Goal: Find specific page/section: Find specific page/section

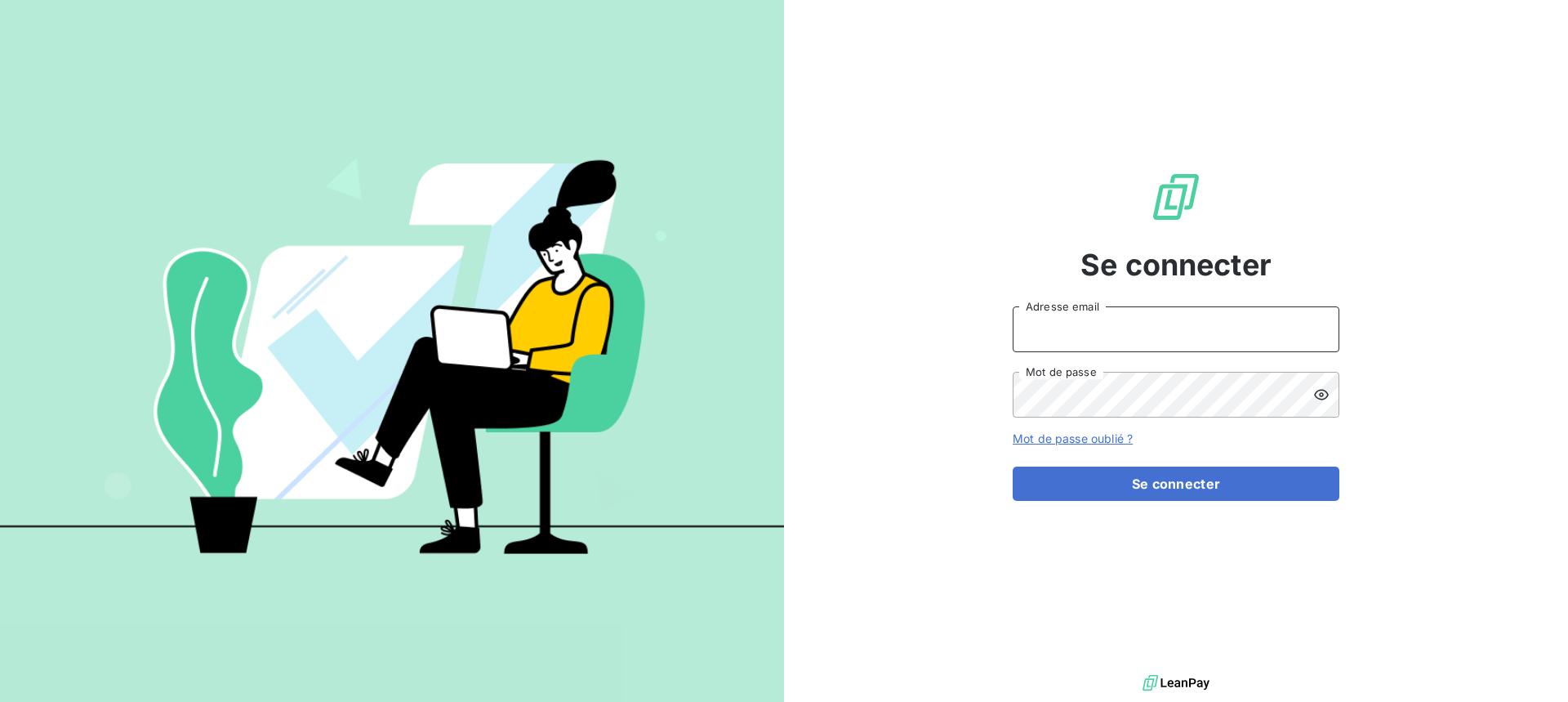
type input "[EMAIL_ADDRESS][DOMAIN_NAME]"
click at [1177, 339] on input "[EMAIL_ADDRESS][DOMAIN_NAME]" at bounding box center [1176, 329] width 327 height 46
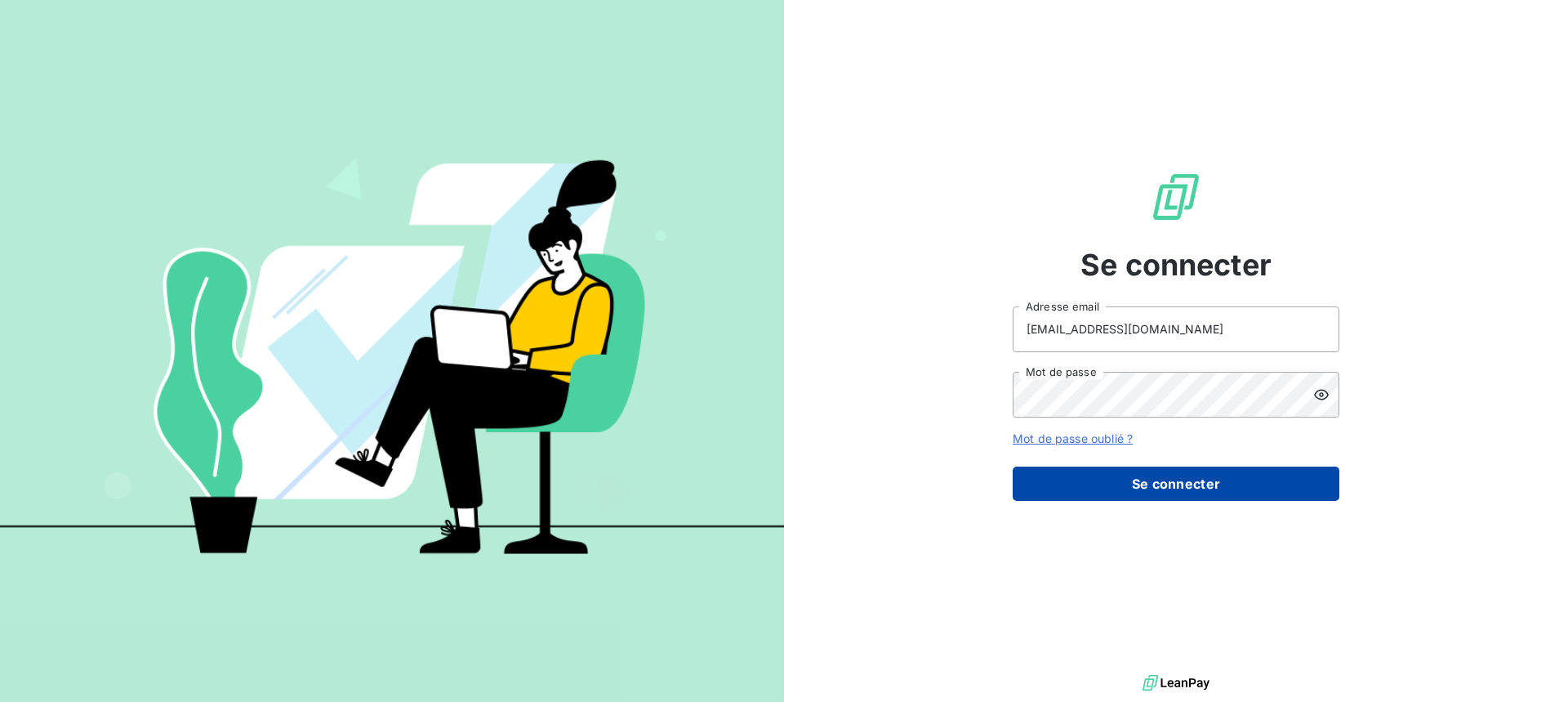
click at [1188, 494] on button "Se connecter" at bounding box center [1176, 484] width 327 height 35
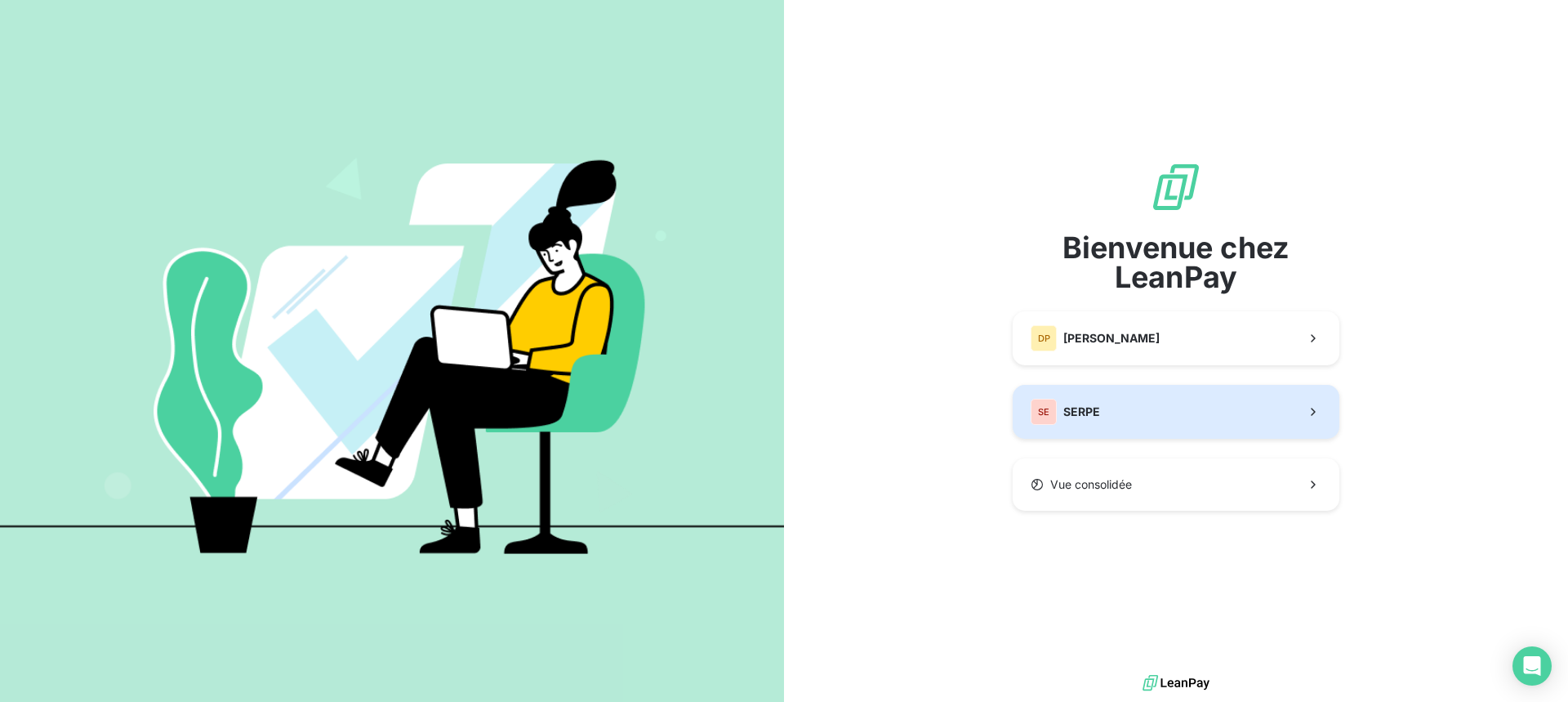
click at [1155, 415] on button "SE SERPE" at bounding box center [1176, 412] width 327 height 54
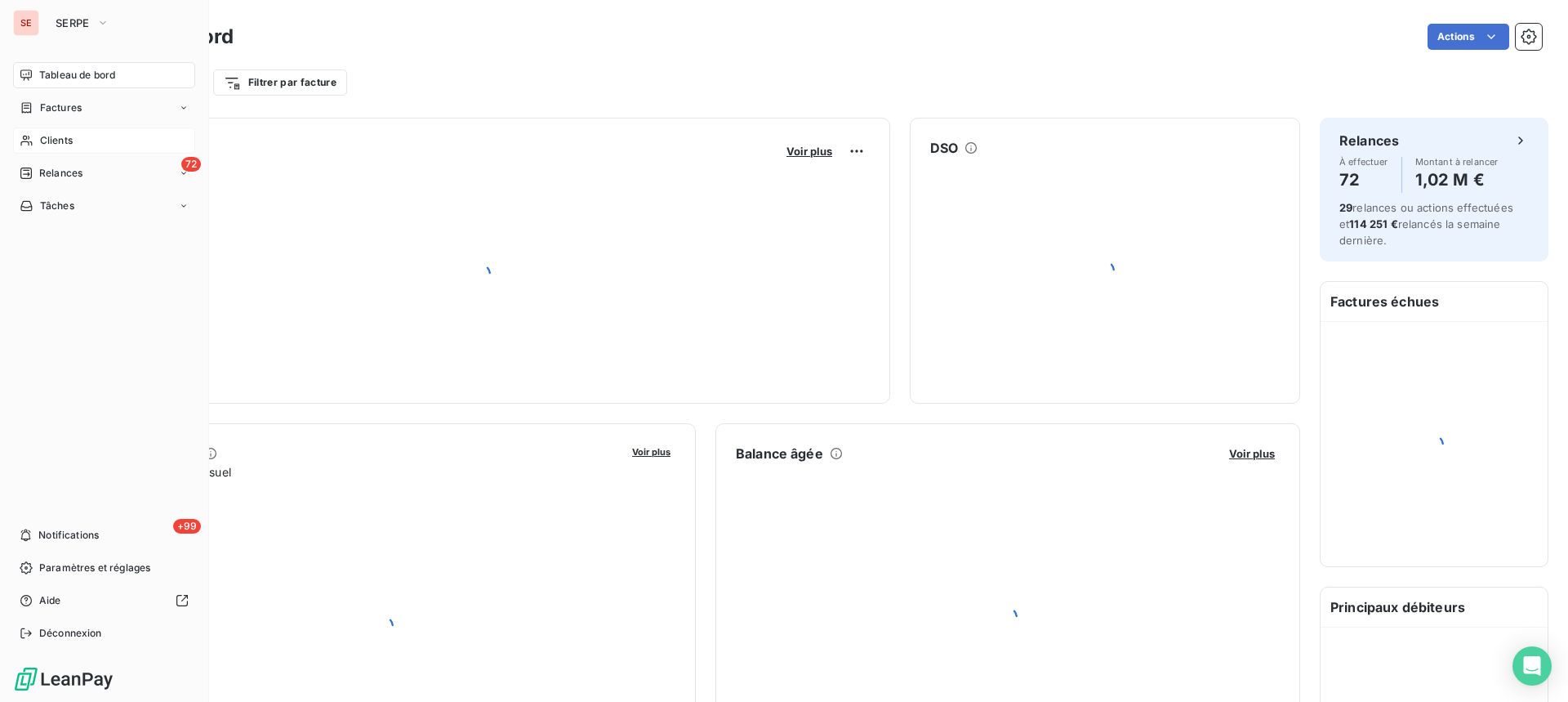
click at [57, 135] on span "Clients" at bounding box center [56, 141] width 33 height 15
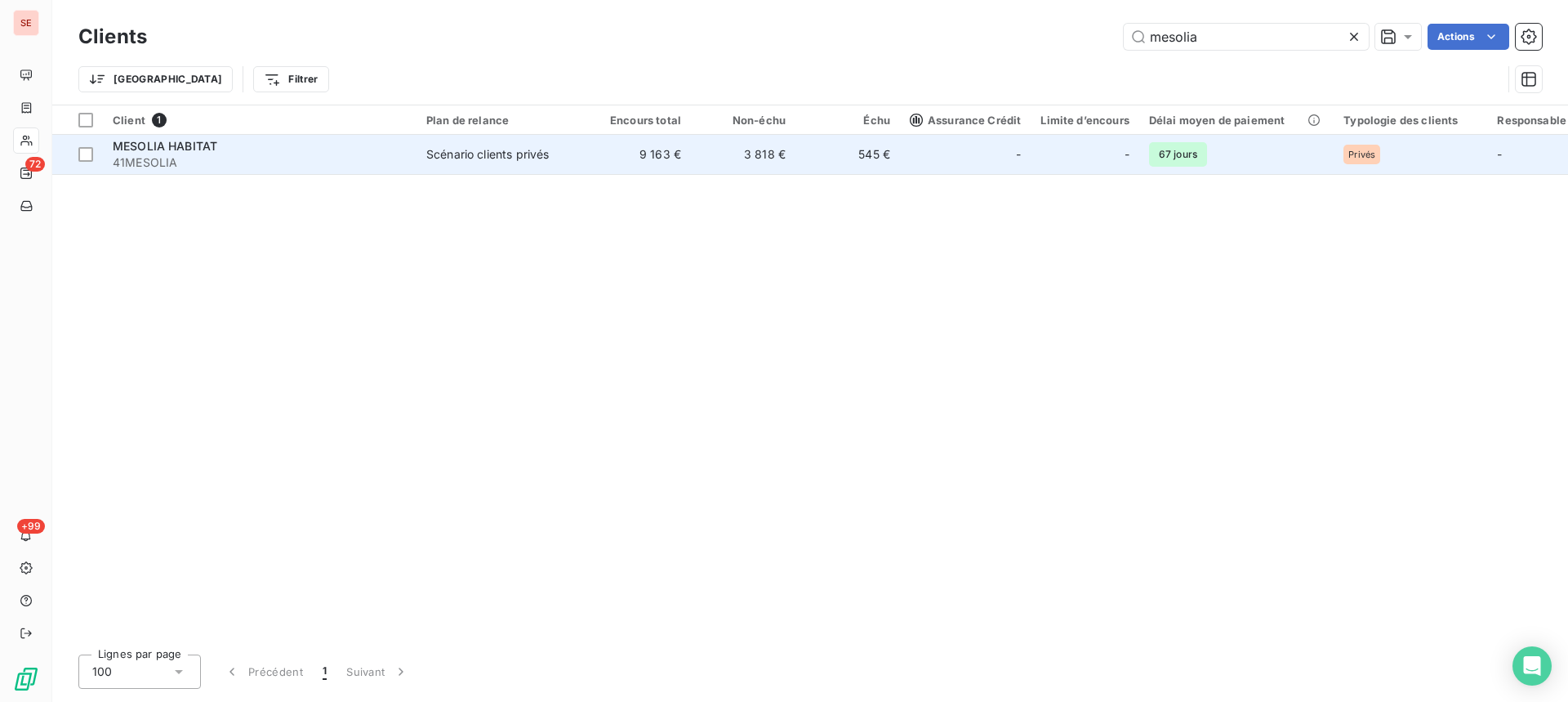
type input "mesolia"
click at [225, 151] on div "MESOLIA HABITAT" at bounding box center [260, 145] width 294 height 16
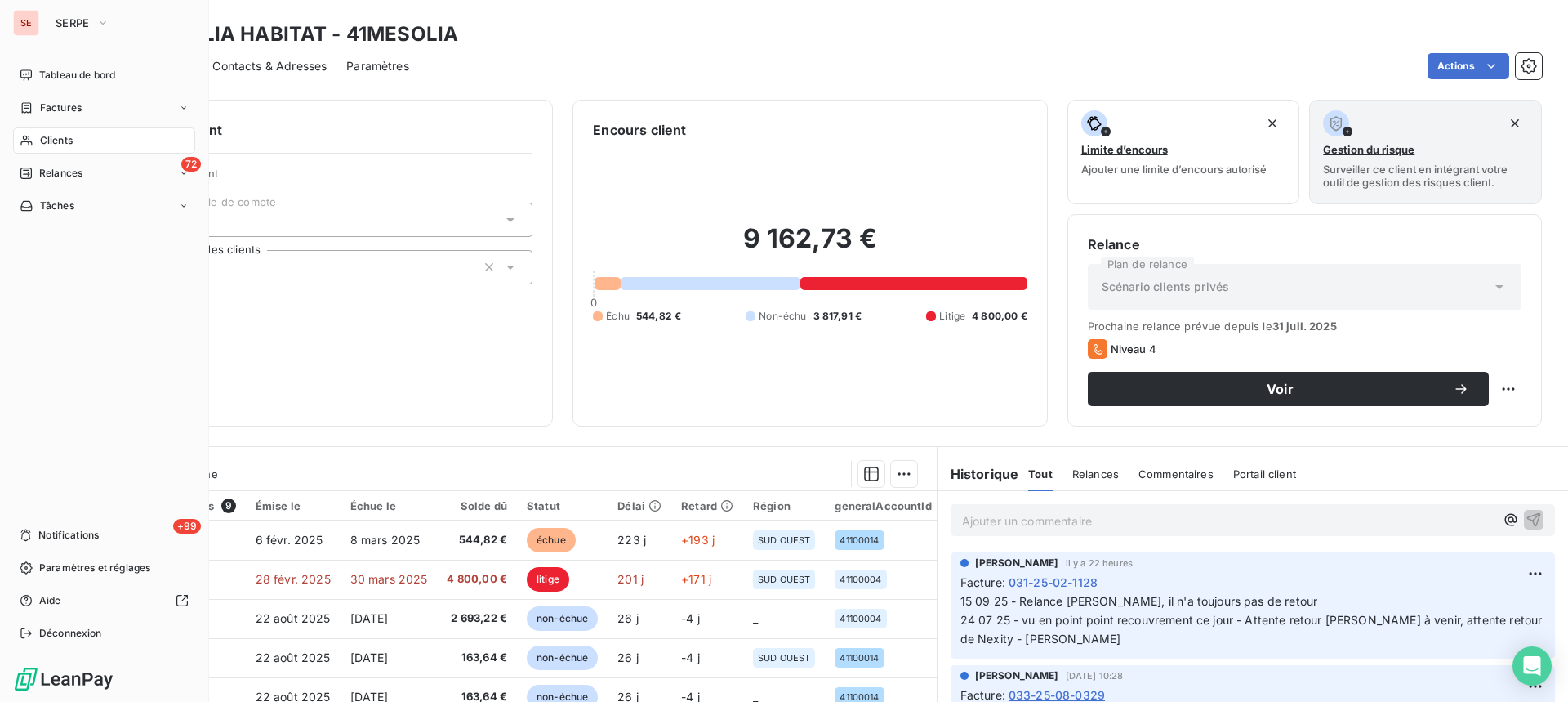
click at [47, 140] on span "Clients" at bounding box center [56, 141] width 33 height 15
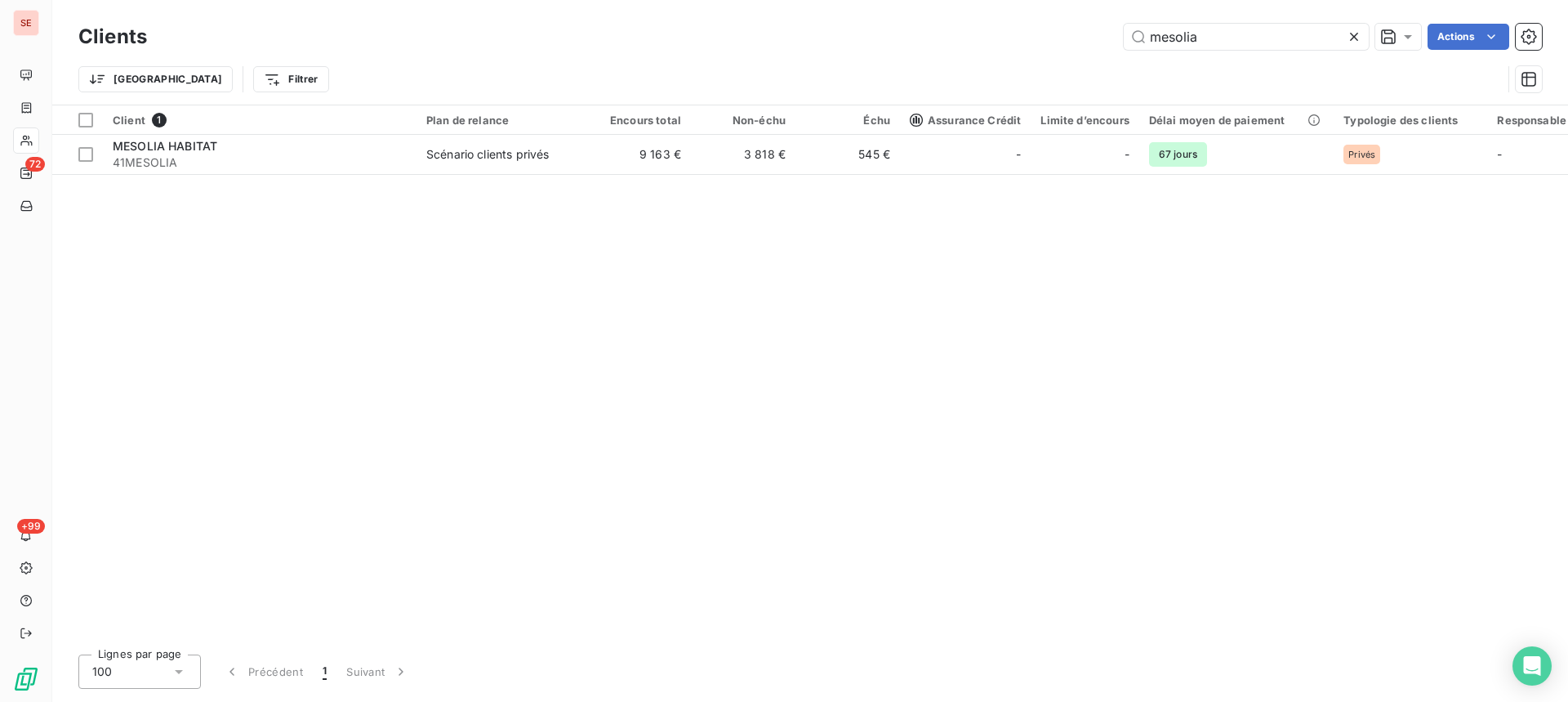
drag, startPoint x: 1183, startPoint y: 29, endPoint x: 1124, endPoint y: 21, distance: 59.5
click at [1122, 22] on div "Clients mesolia Actions" at bounding box center [811, 37] width 1464 height 35
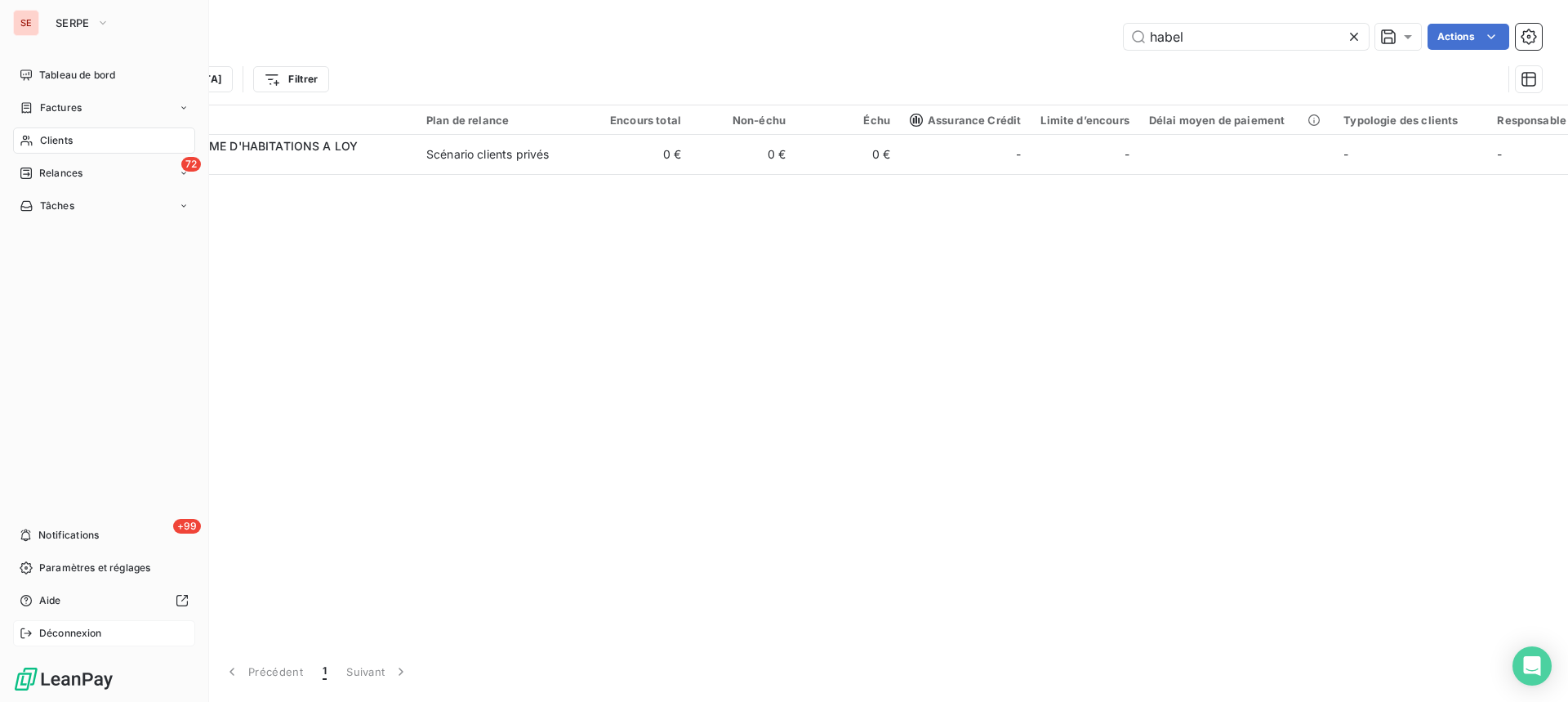
type input "habel"
click at [22, 628] on icon at bounding box center [26, 634] width 13 height 13
